Goal: Information Seeking & Learning: Understand process/instructions

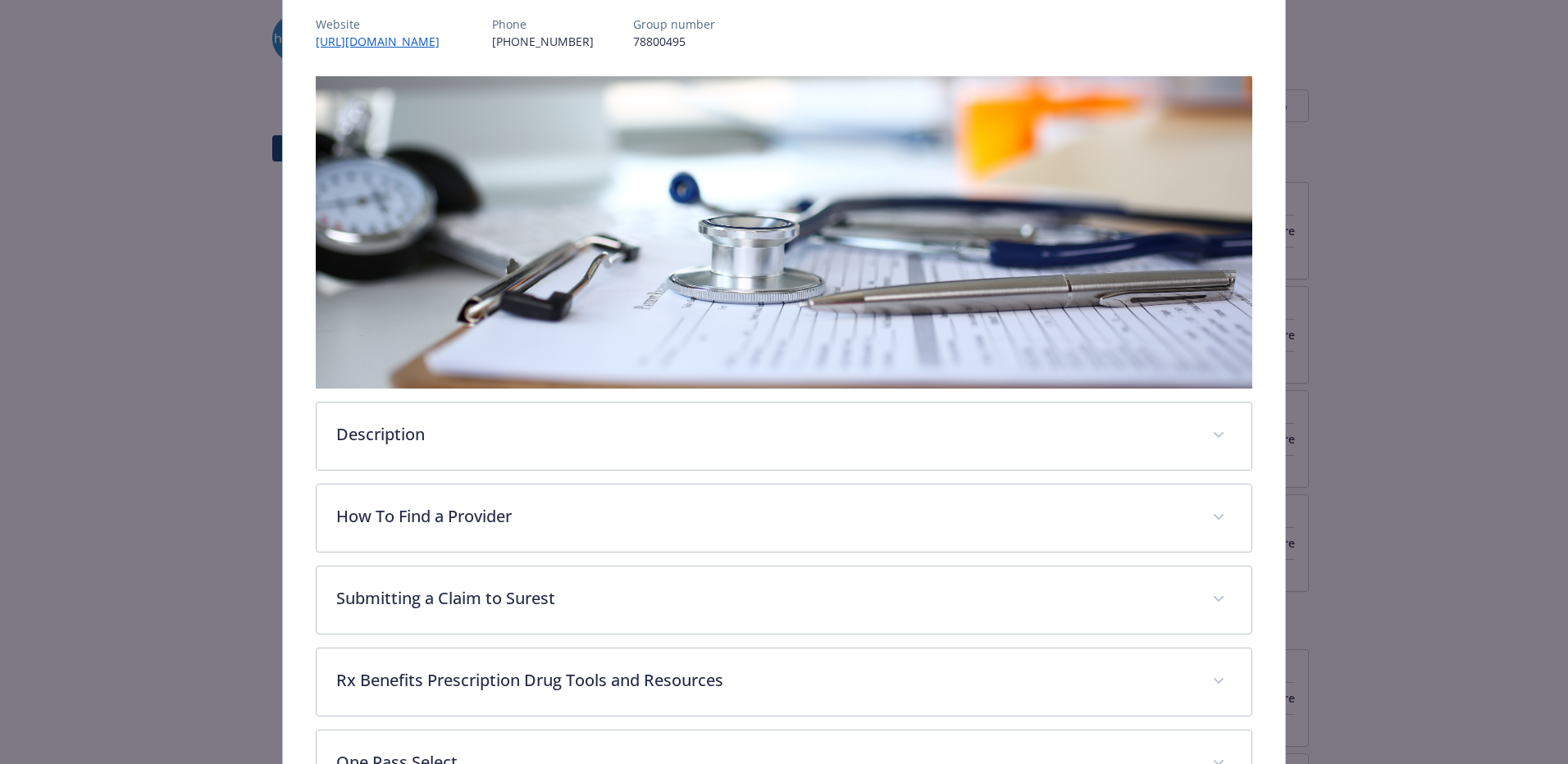
scroll to position [202, 0]
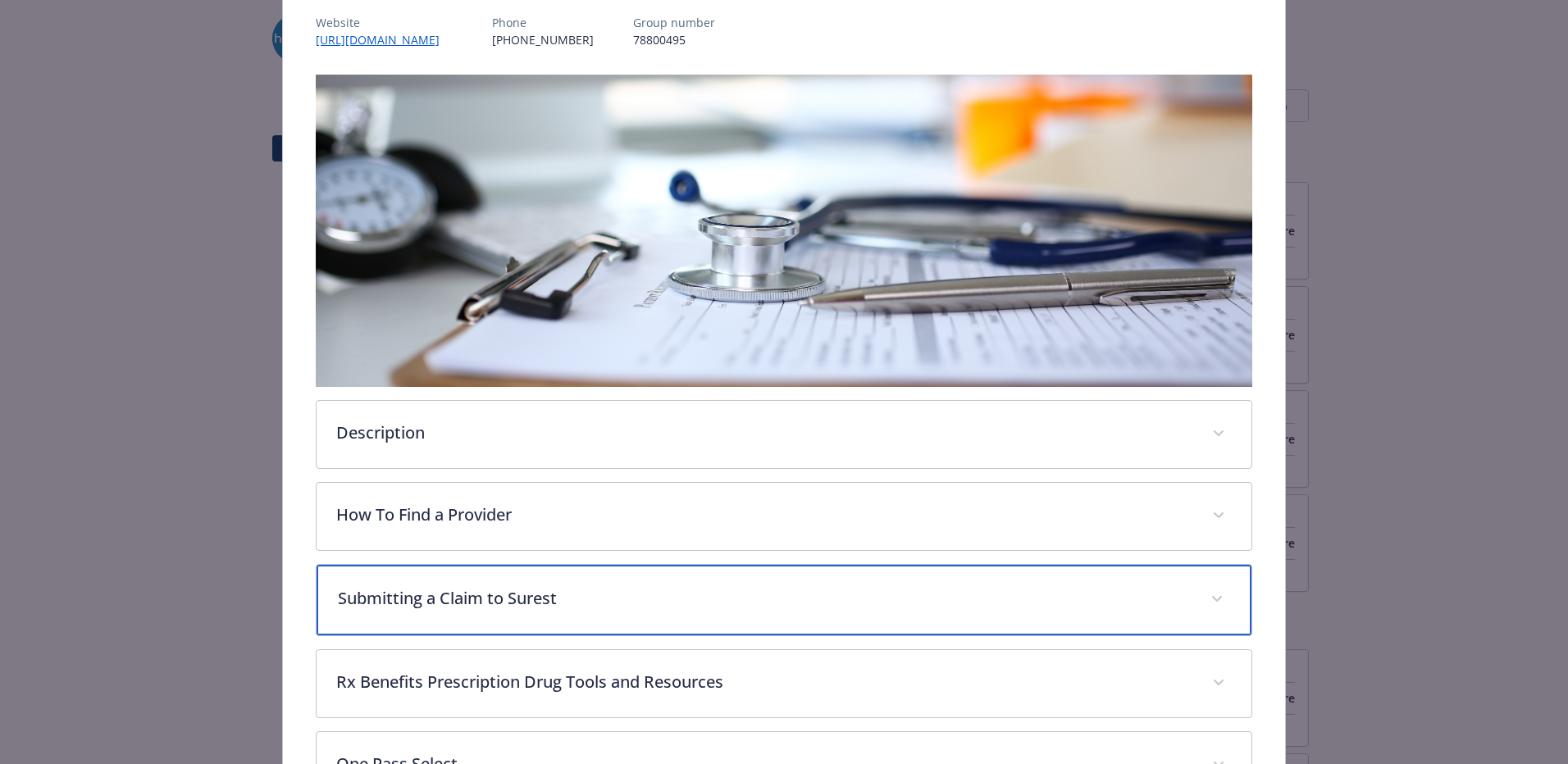
click at [401, 587] on p "Submitting a Claim to Surest" at bounding box center [763, 598] width 852 height 24
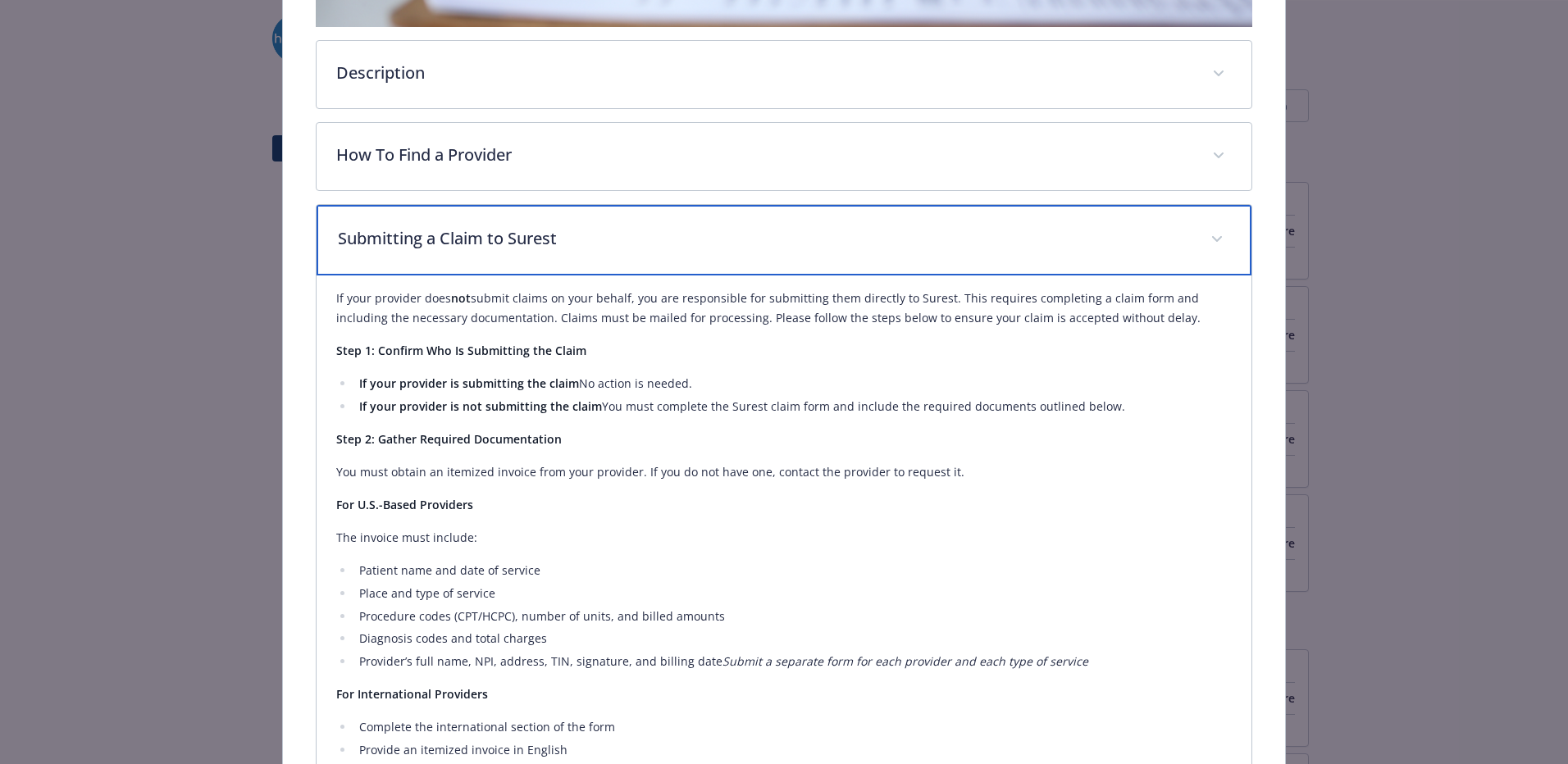
scroll to position [562, 0]
